Goal: Transaction & Acquisition: Download file/media

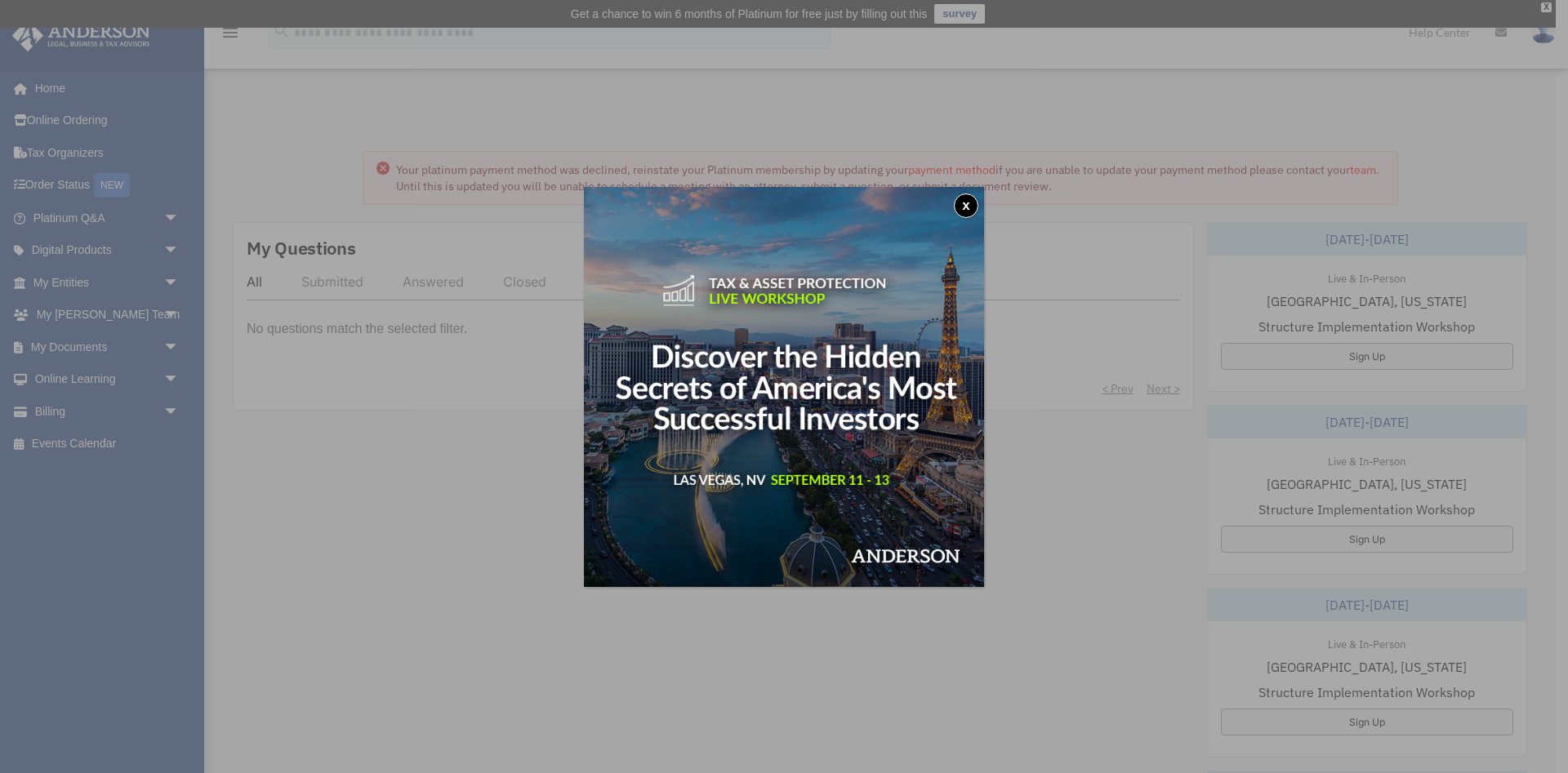
click at [963, 205] on button "x" at bounding box center [966, 206] width 25 height 25
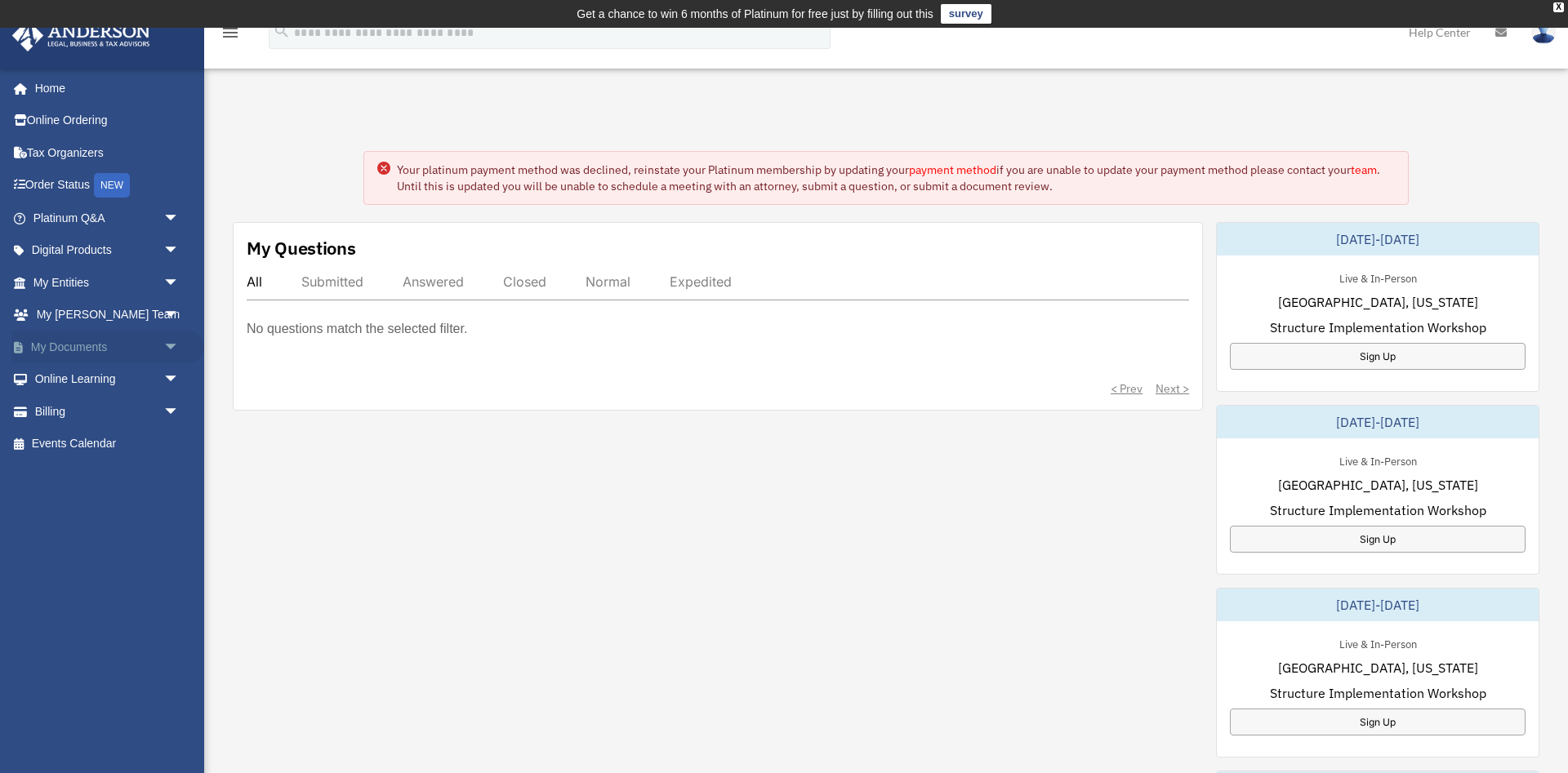
click at [175, 348] on span "arrow_drop_down" at bounding box center [179, 347] width 32 height 33
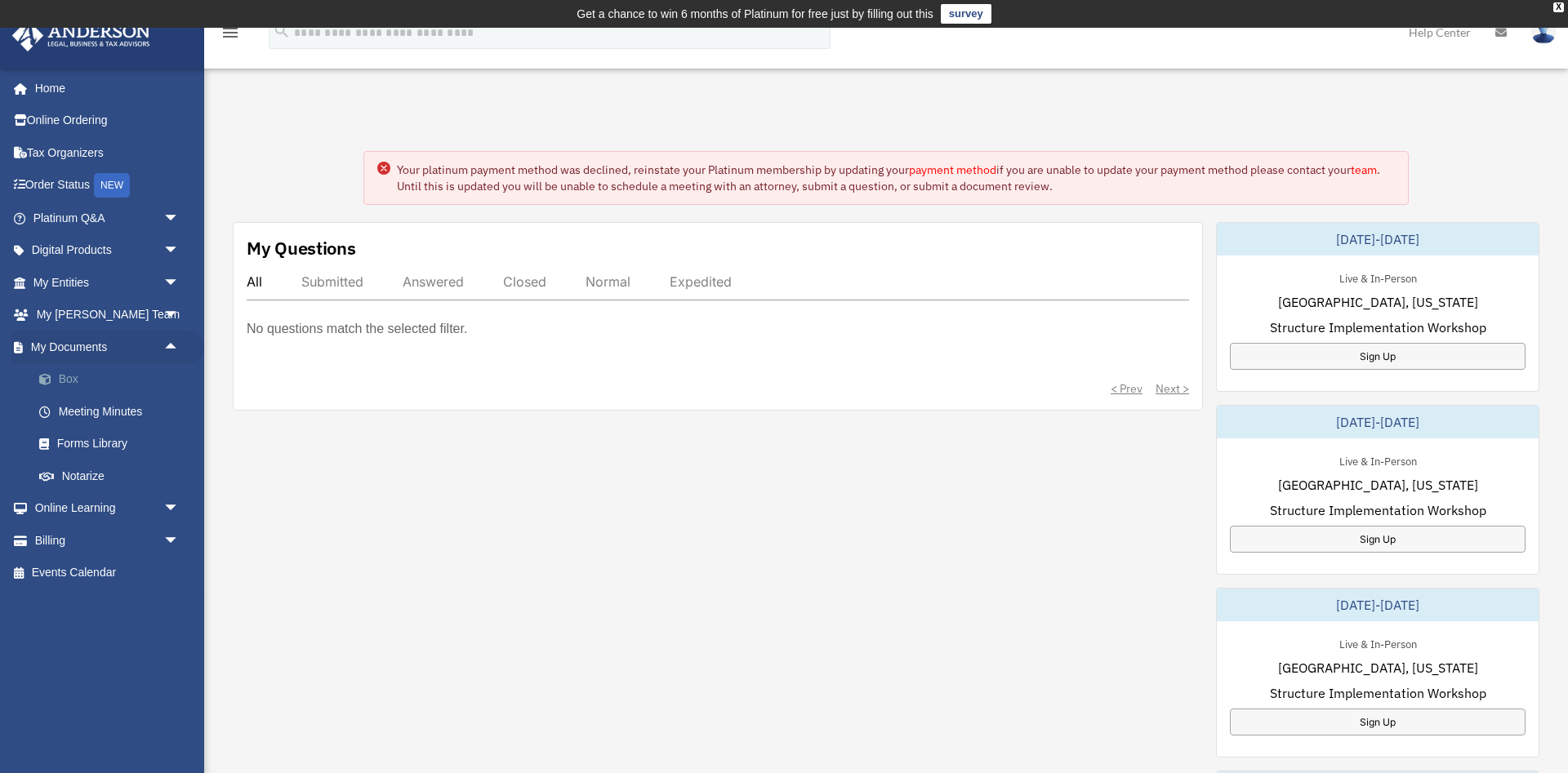
click at [67, 375] on link "Box" at bounding box center [114, 380] width 181 height 32
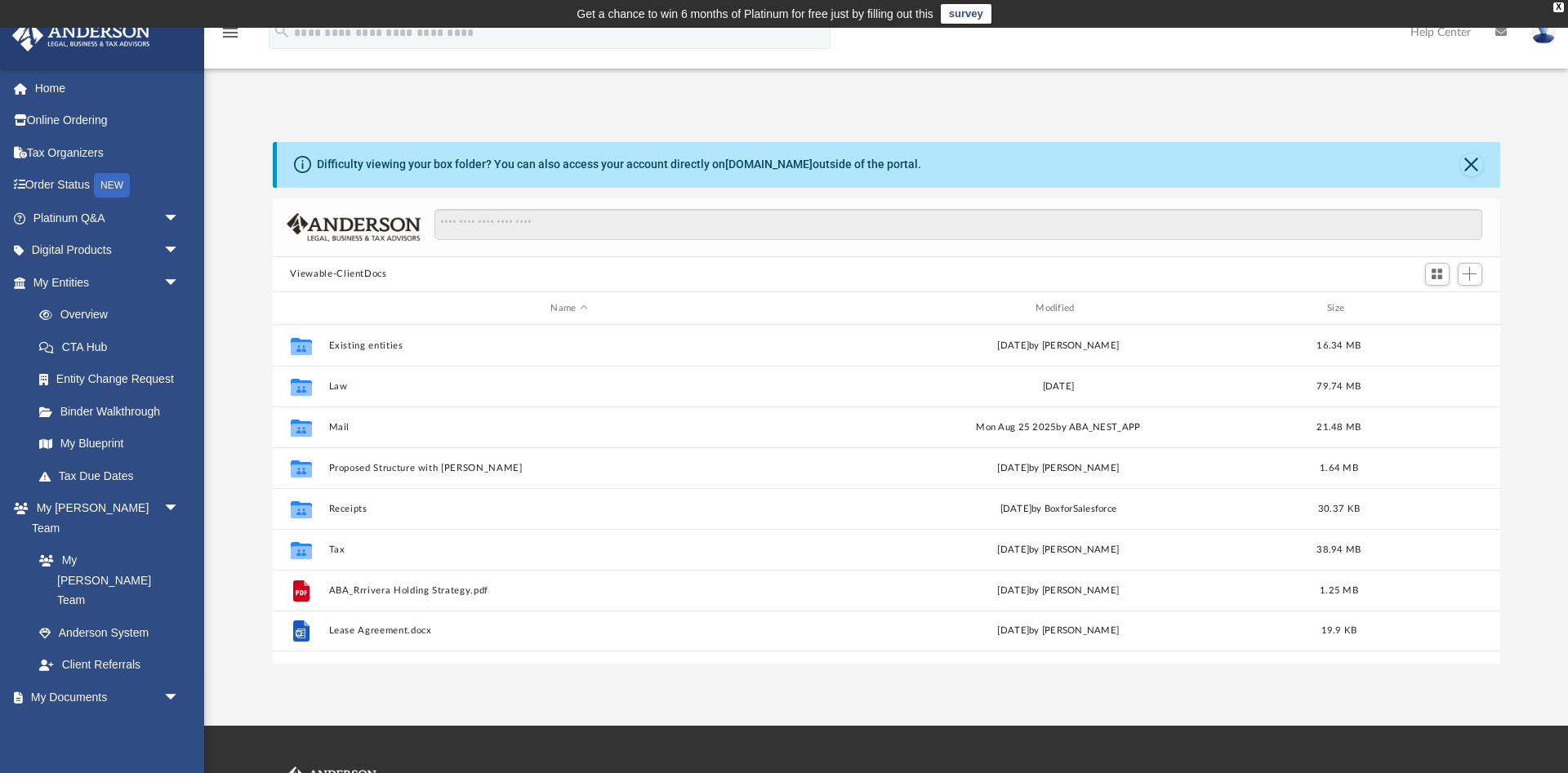
scroll to position [370, 1227]
click at [66, 376] on link "Entity Change Request" at bounding box center [114, 380] width 181 height 32
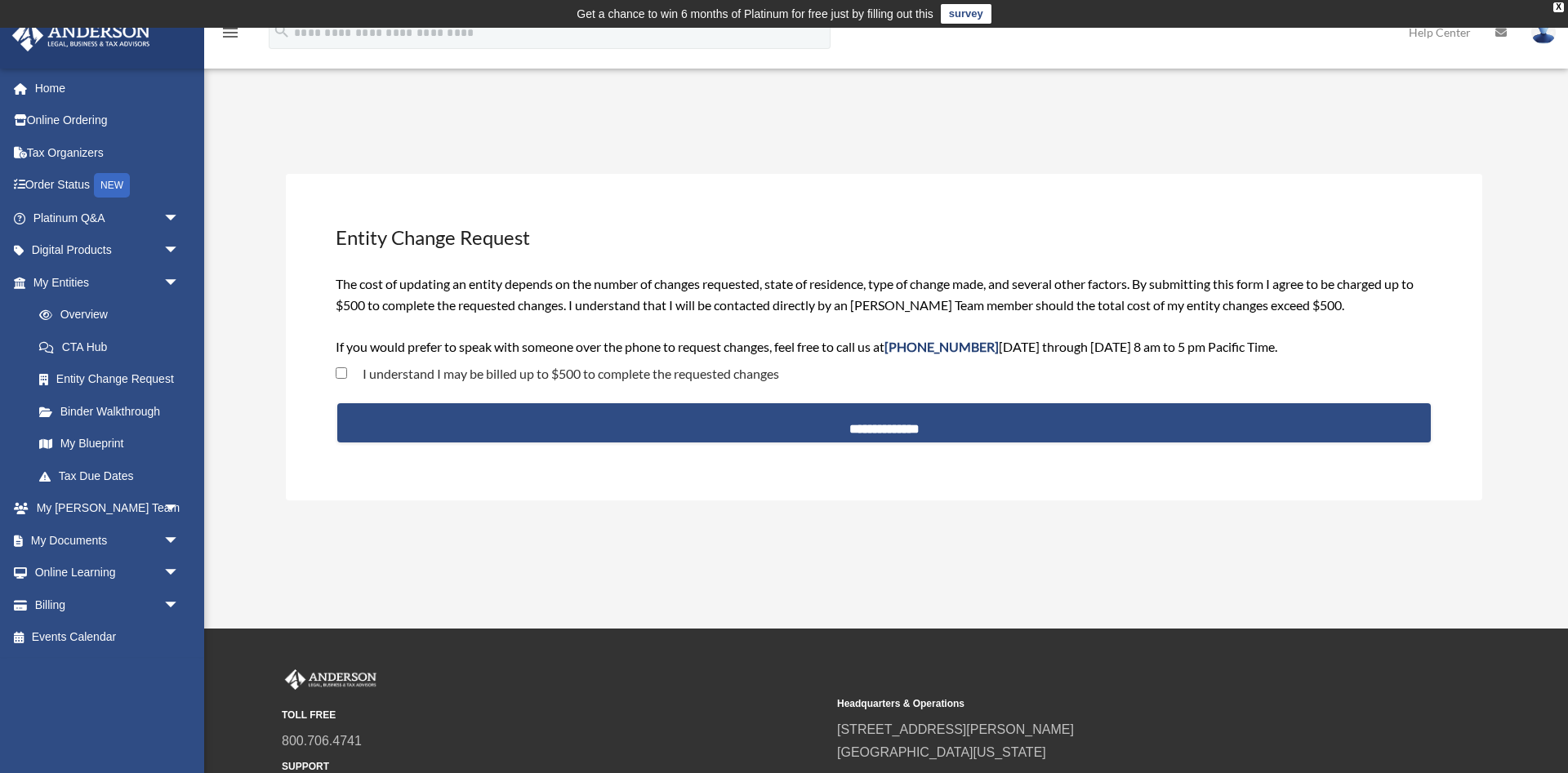
click at [340, 389] on div "I understand I may be billed up to $500 to complete the requested changes" at bounding box center [557, 376] width 444 height 31
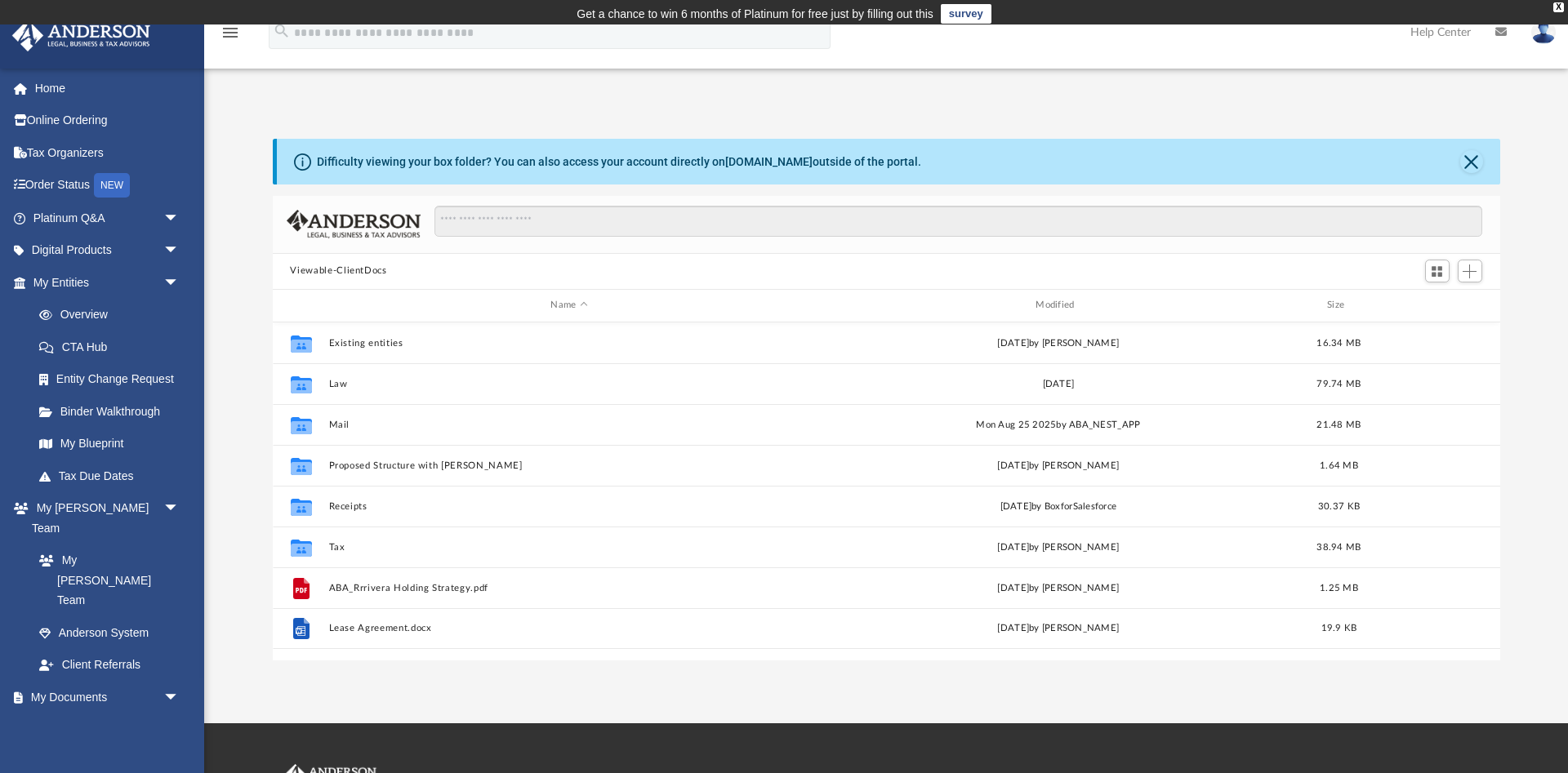
scroll to position [370, 1227]
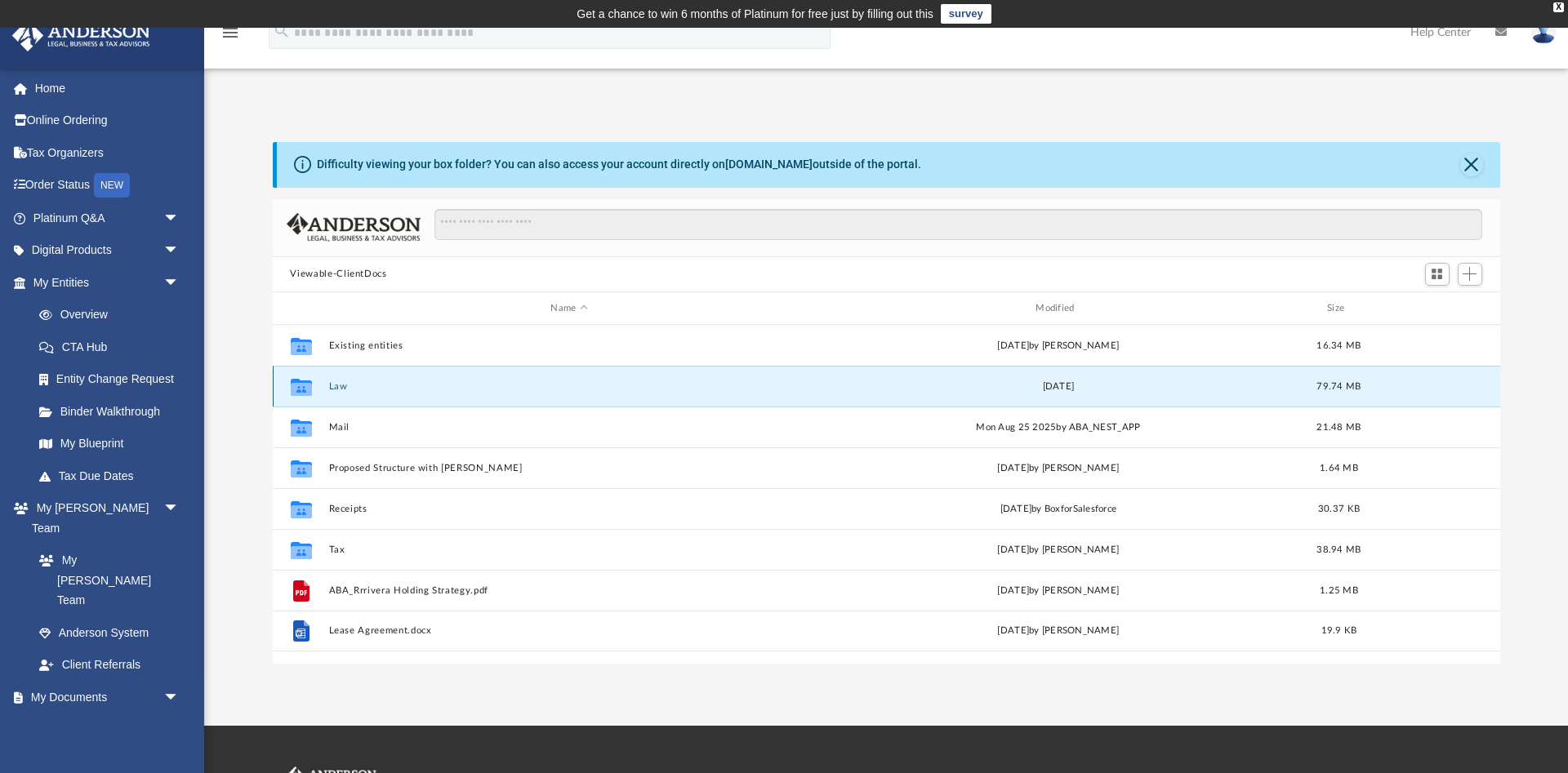
click at [337, 387] on button "Law" at bounding box center [569, 386] width 482 height 10
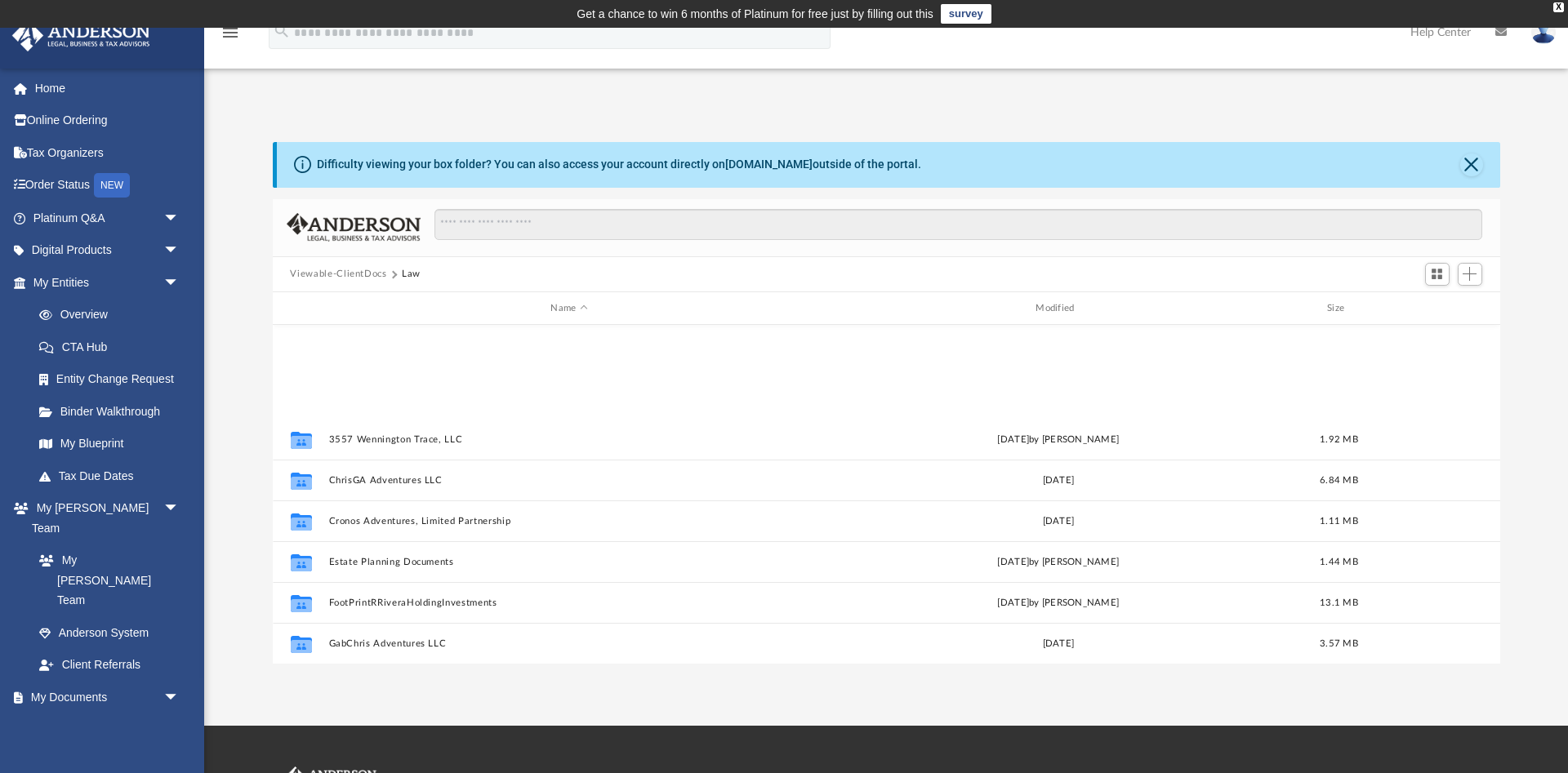
scroll to position [317, 0]
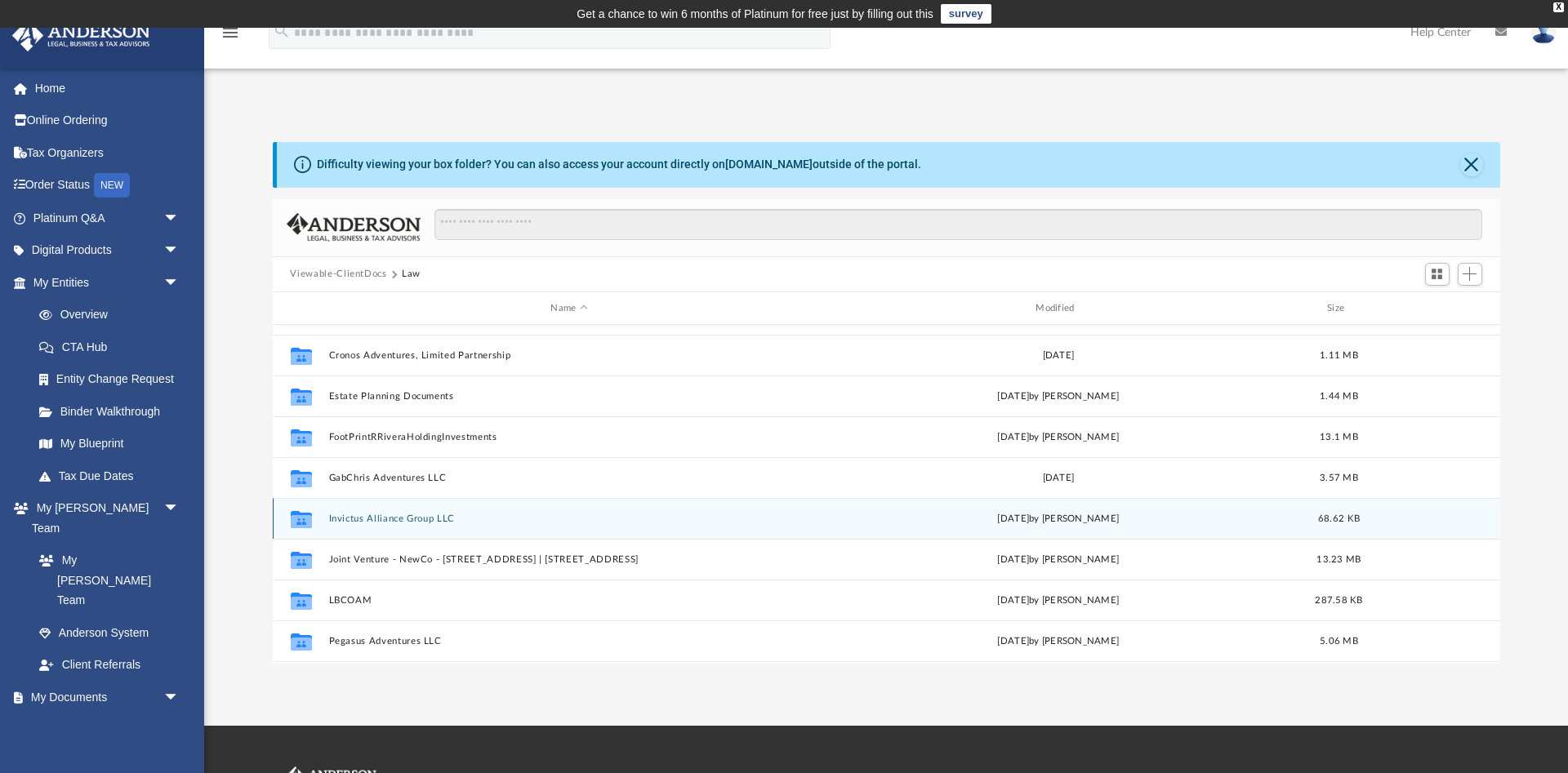
click at [405, 522] on button "Invictus Alliance Group LLC" at bounding box center [569, 519] width 482 height 10
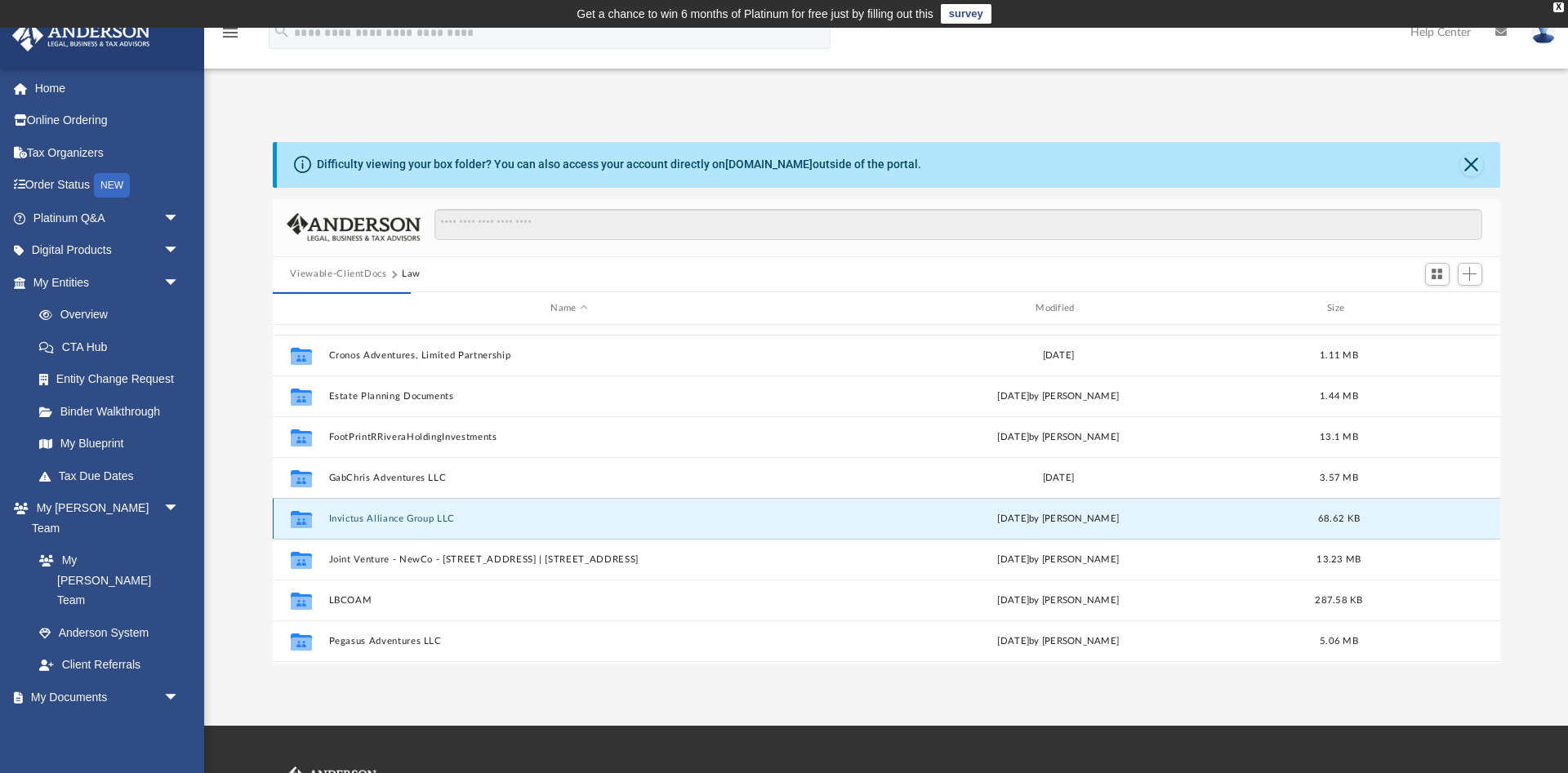
click at [404, 519] on button "Invictus Alliance Group LLC" at bounding box center [569, 519] width 482 height 10
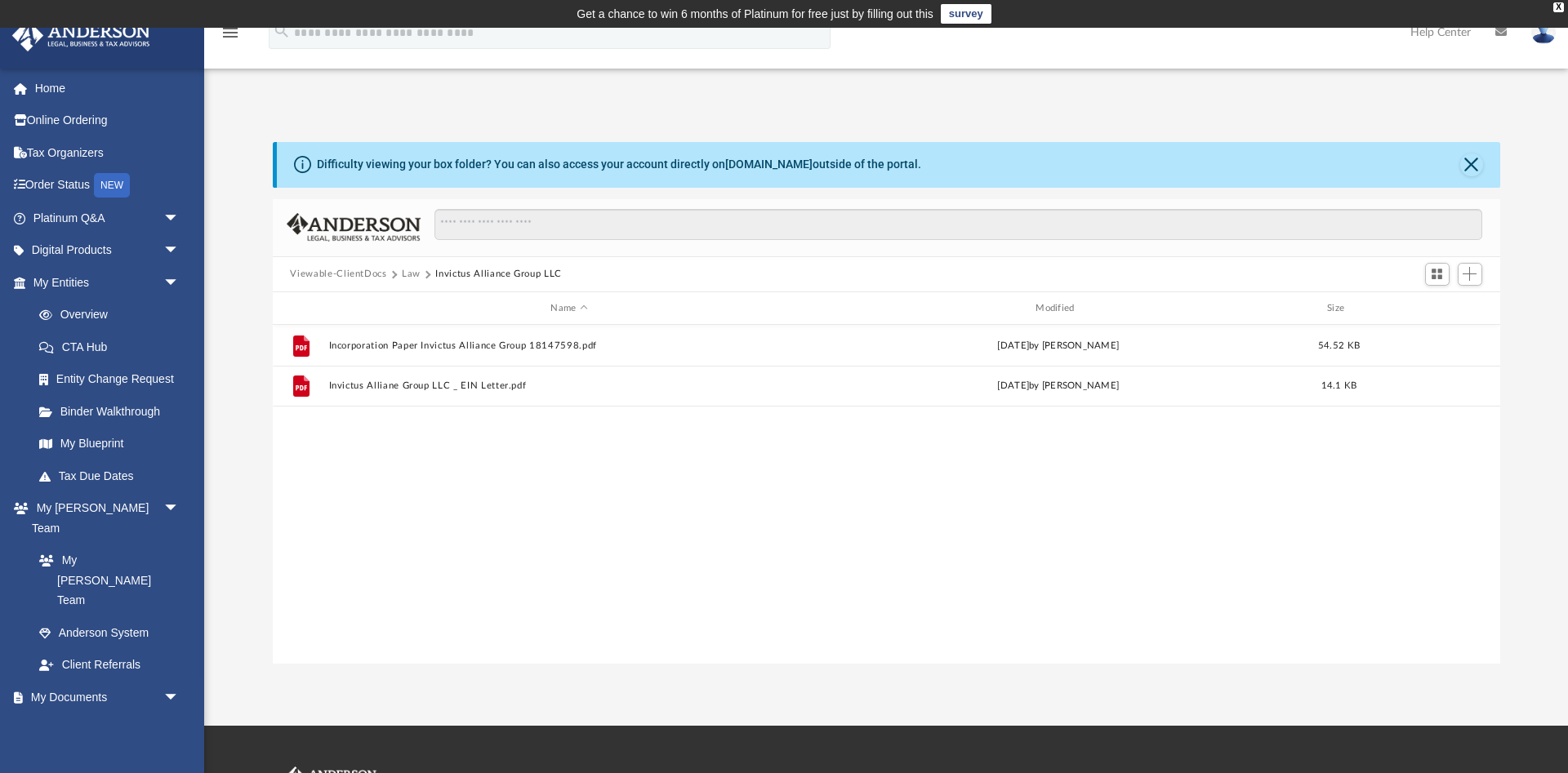
scroll to position [0, 0]
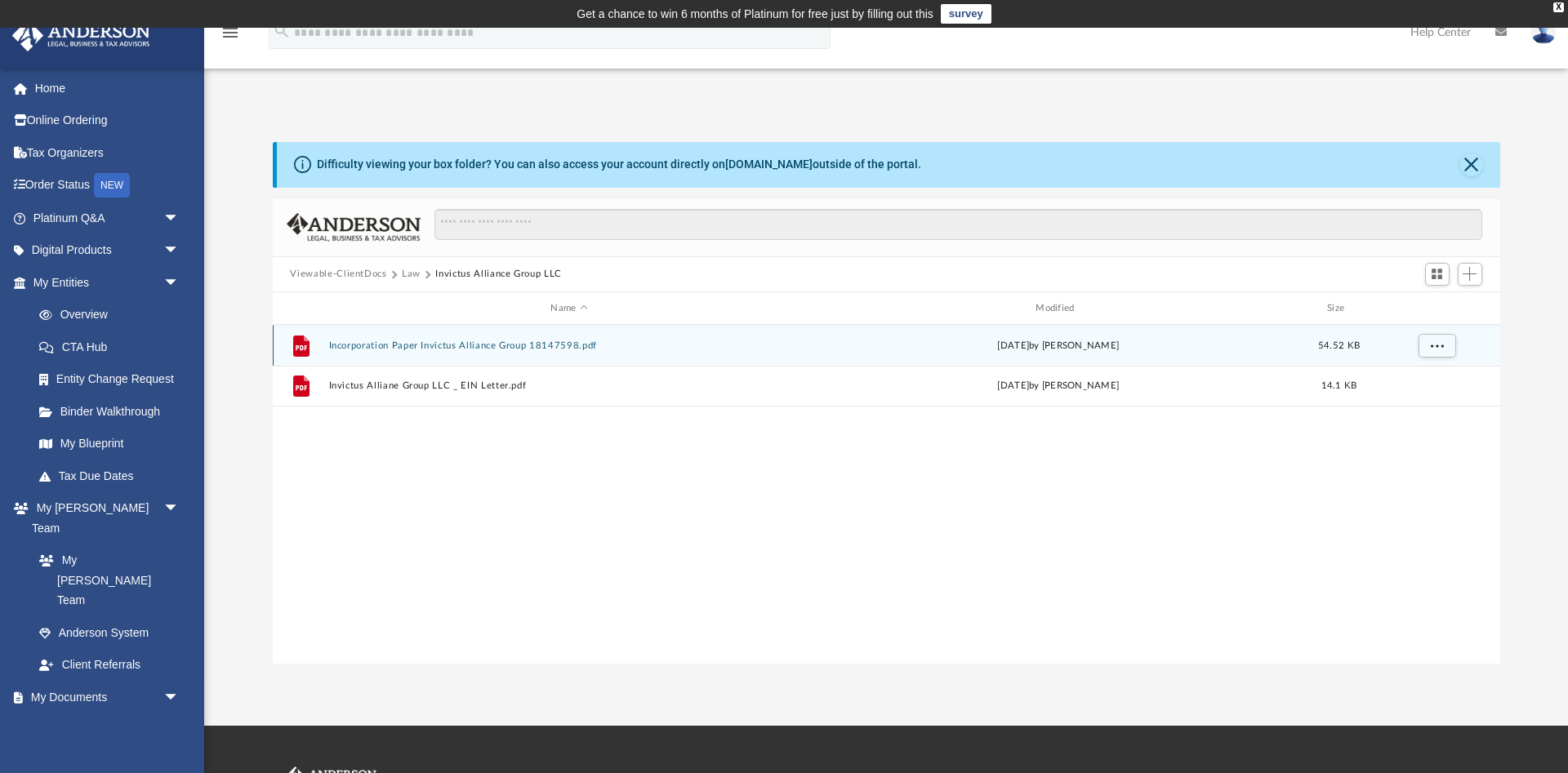
click at [479, 352] on div "File Incorporation Paper Invictus Alliance Group 18147598.pdf Mon Dec 13 2021 b…" at bounding box center [887, 346] width 1227 height 41
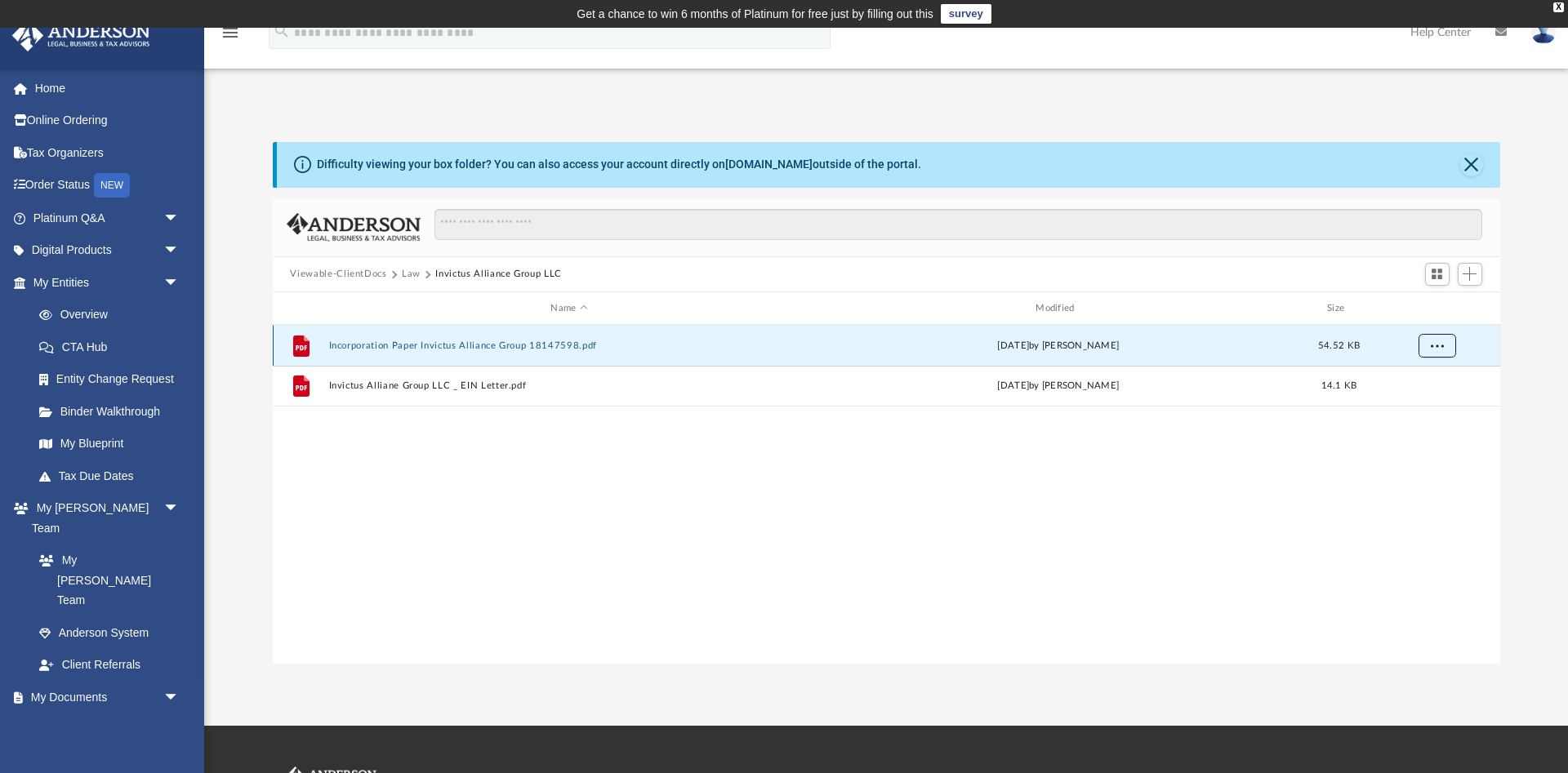
click at [1441, 341] on span "More options" at bounding box center [1437, 346] width 13 height 9
click at [1425, 403] on li "Download" at bounding box center [1422, 405] width 48 height 17
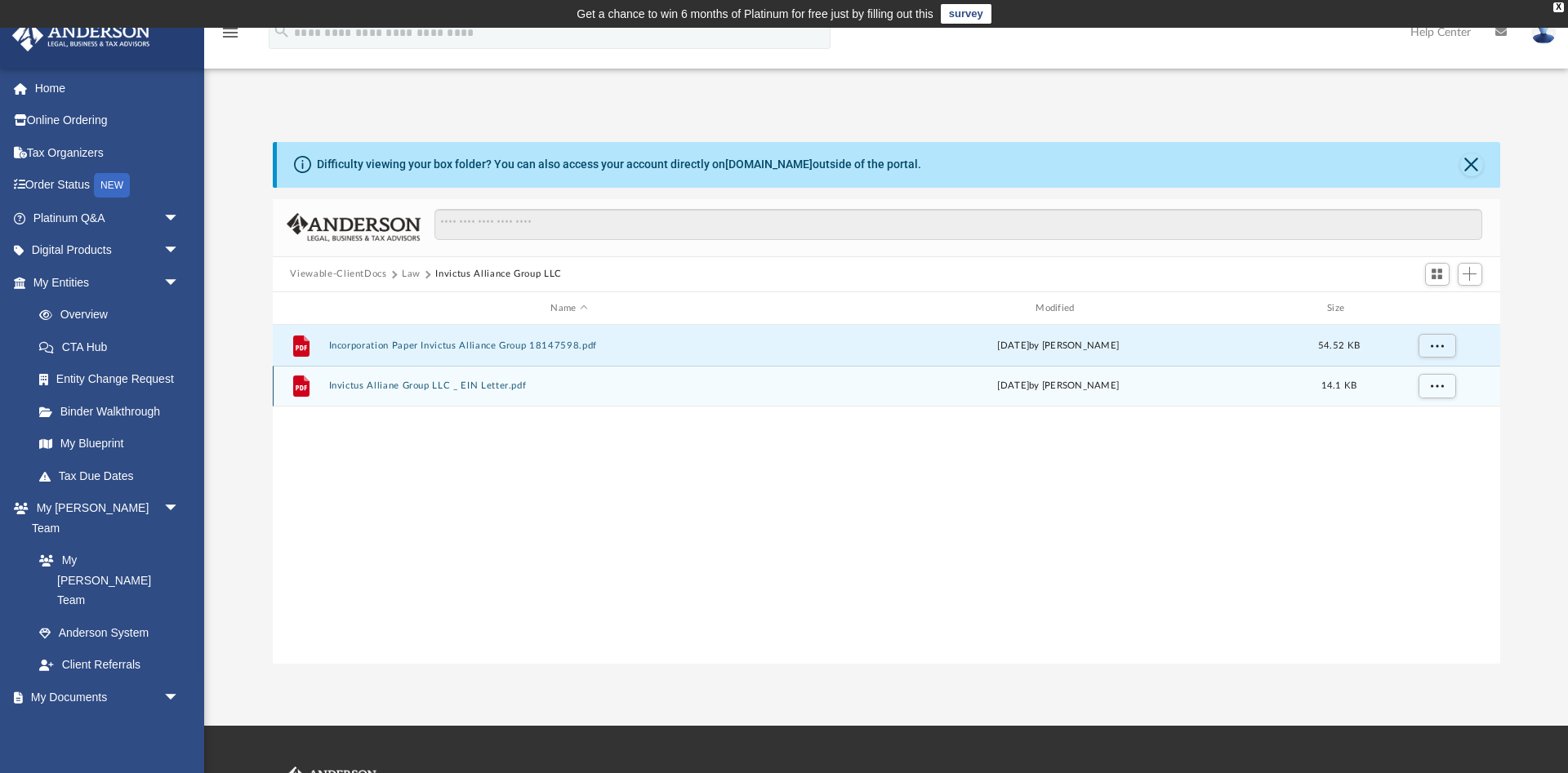
click at [465, 389] on button "Invictus Alliane Group LLC _ EIN Letter.pdf" at bounding box center [569, 386] width 482 height 10
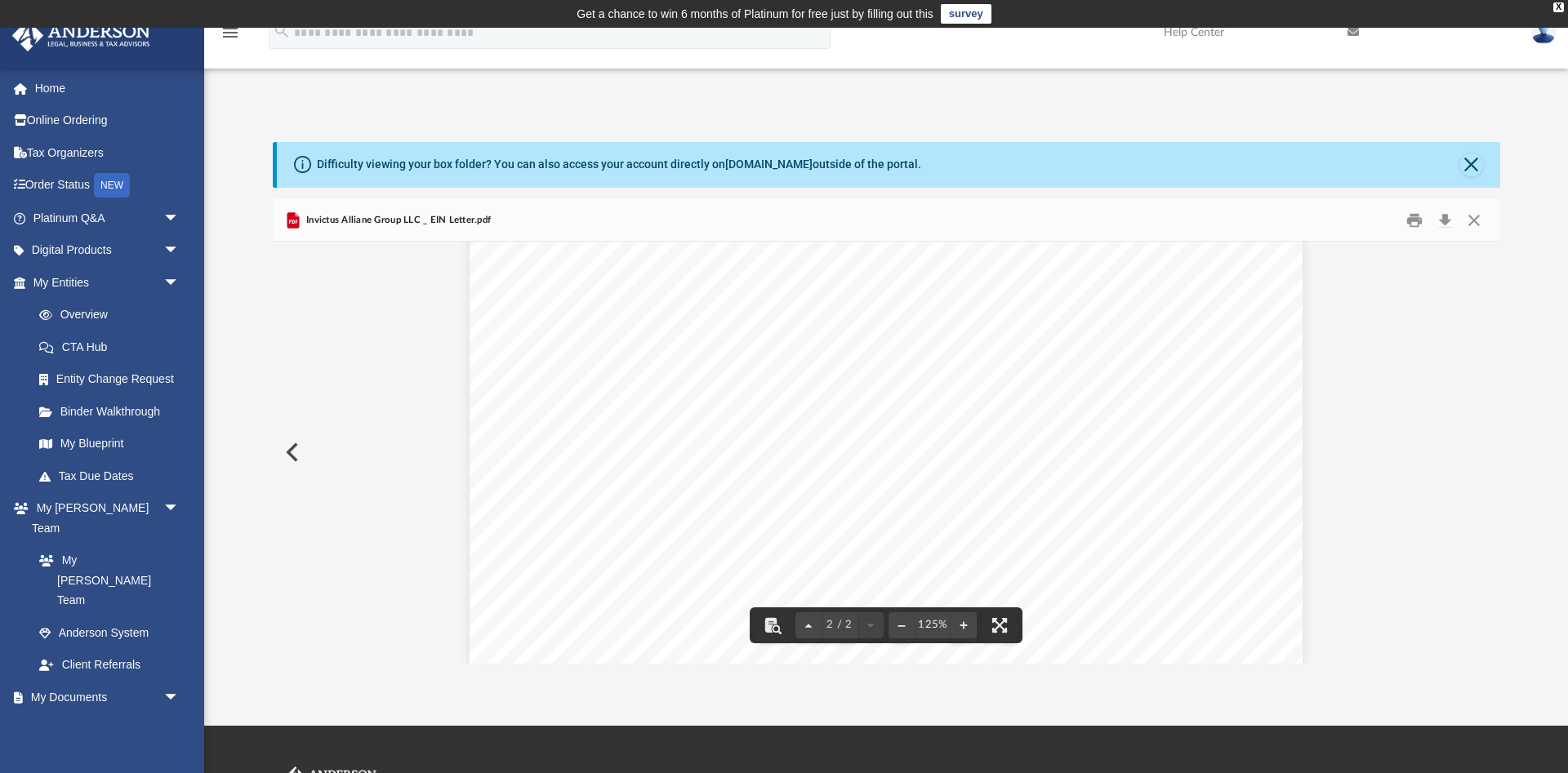
scroll to position [1782, 0]
click at [1444, 215] on button "Download" at bounding box center [1446, 220] width 29 height 26
